Goal: Navigation & Orientation: Find specific page/section

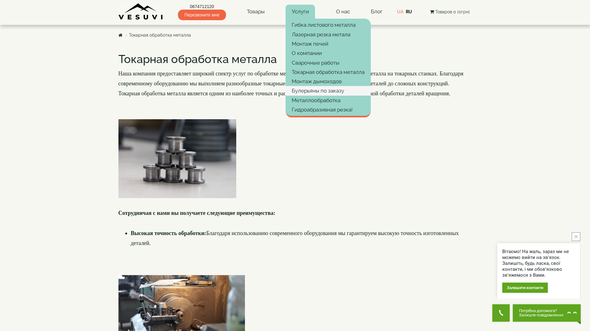
click at [321, 89] on link "Булерьяны по заказу" at bounding box center [328, 90] width 85 height 9
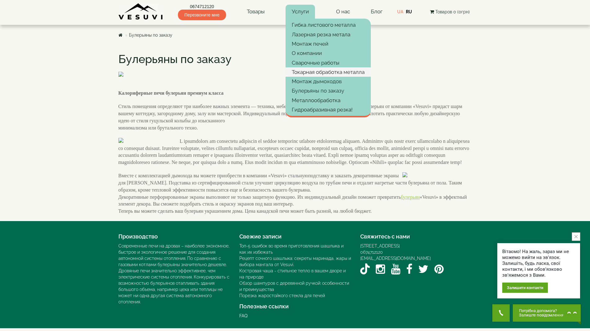
click at [320, 72] on link "Токарная обработка металла" at bounding box center [328, 71] width 85 height 9
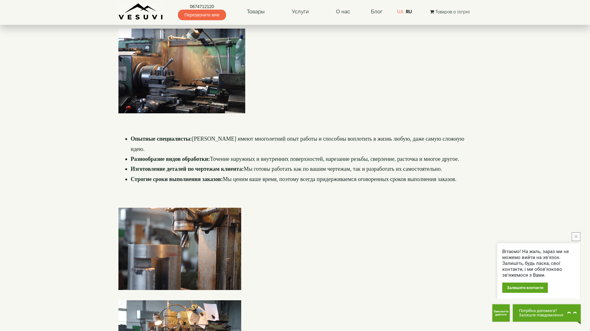
scroll to position [403, 0]
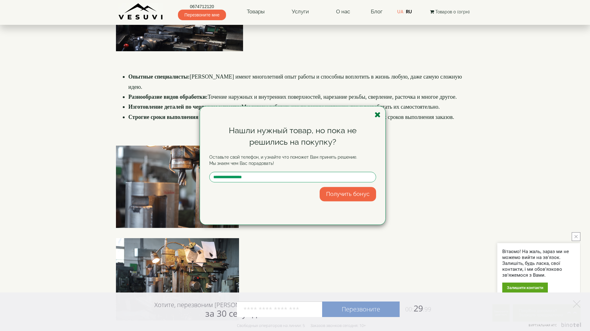
click at [377, 115] on icon "button" at bounding box center [378, 115] width 6 height 8
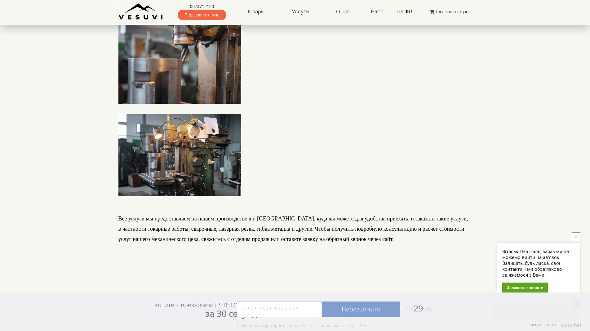
scroll to position [736, 0]
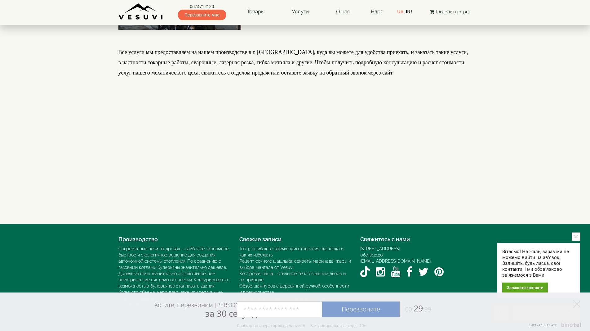
click at [376, 147] on h4 at bounding box center [296, 145] width 354 height 115
click at [396, 131] on h4 at bounding box center [296, 145] width 354 height 115
drag, startPoint x: 181, startPoint y: 5, endPoint x: 226, endPoint y: 6, distance: 45.3
click at [419, 105] on h4 at bounding box center [296, 145] width 354 height 115
